Goal: Browse casually

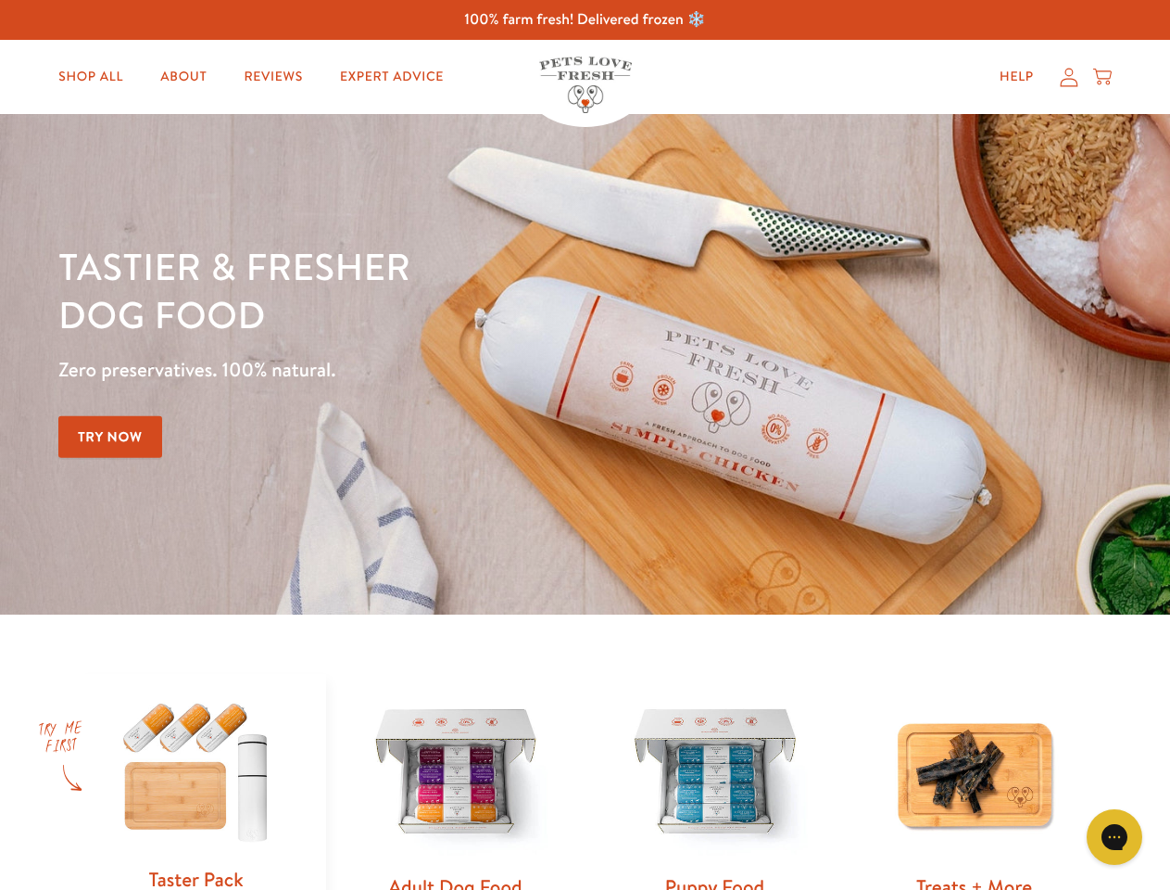
click at [585, 445] on div "Tastier & fresher dog food Zero preservatives. 100% natural. Try Now" at bounding box center [409, 364] width 702 height 245
click at [1115, 837] on icon "Gorgias live chat" at bounding box center [1115, 837] width 18 height 18
